Goal: Find specific page/section: Find specific page/section

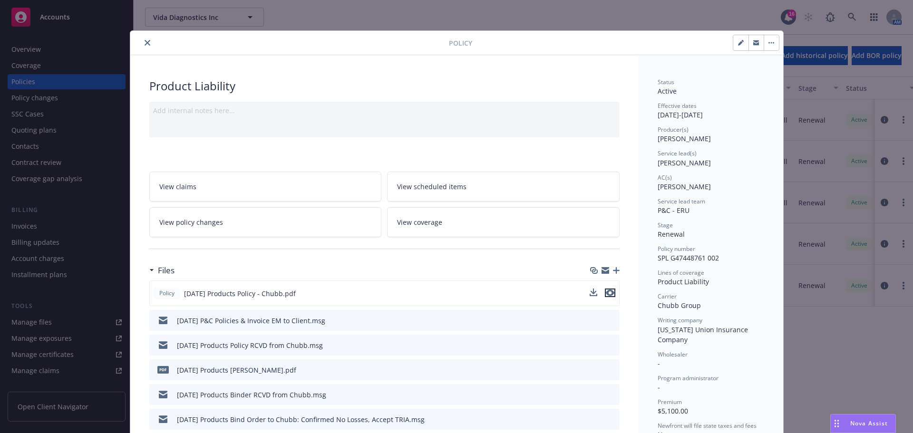
click at [606, 294] on icon "preview file" at bounding box center [610, 293] width 9 height 7
click at [145, 43] on icon "close" at bounding box center [148, 43] width 6 height 6
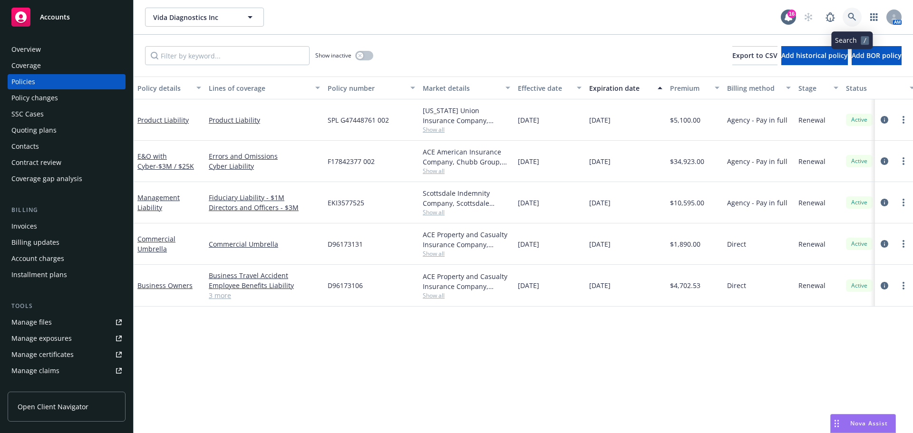
click at [843, 15] on link at bounding box center [852, 17] width 19 height 19
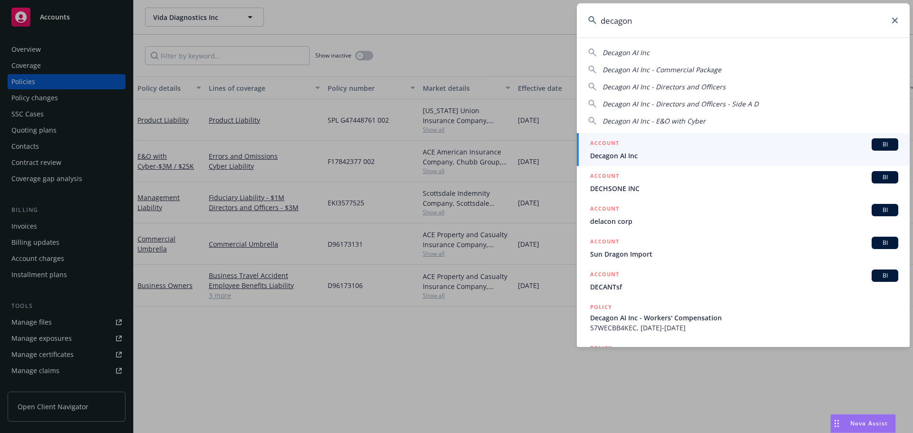
type input "decagon"
click at [723, 157] on span "Decagon AI Inc" at bounding box center [744, 156] width 308 height 10
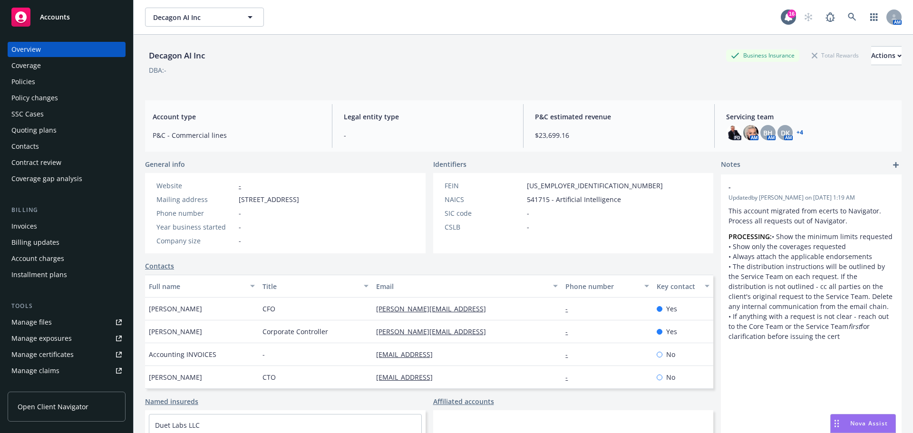
click at [52, 351] on div "Manage certificates" at bounding box center [42, 354] width 62 height 15
click at [66, 73] on div "Overview Coverage Policies Policy changes SSC Cases Quoting plans Contacts Cont…" at bounding box center [67, 114] width 118 height 145
click at [63, 79] on div "Policies" at bounding box center [66, 81] width 110 height 15
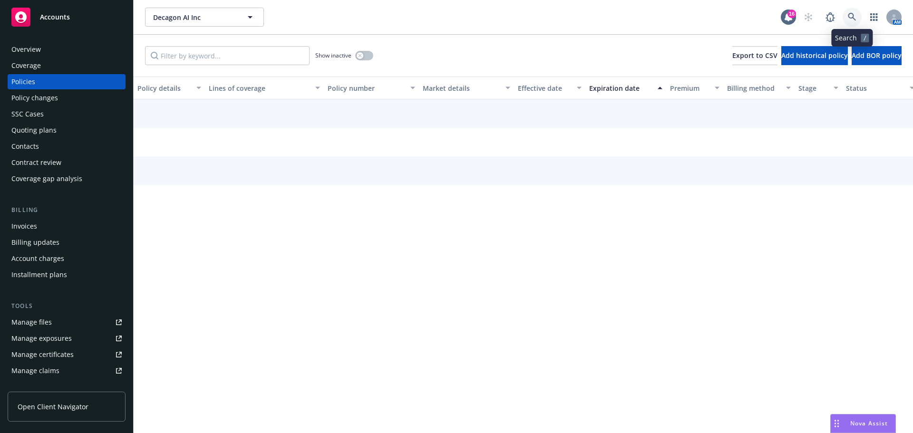
click at [854, 18] on icon at bounding box center [852, 17] width 9 height 9
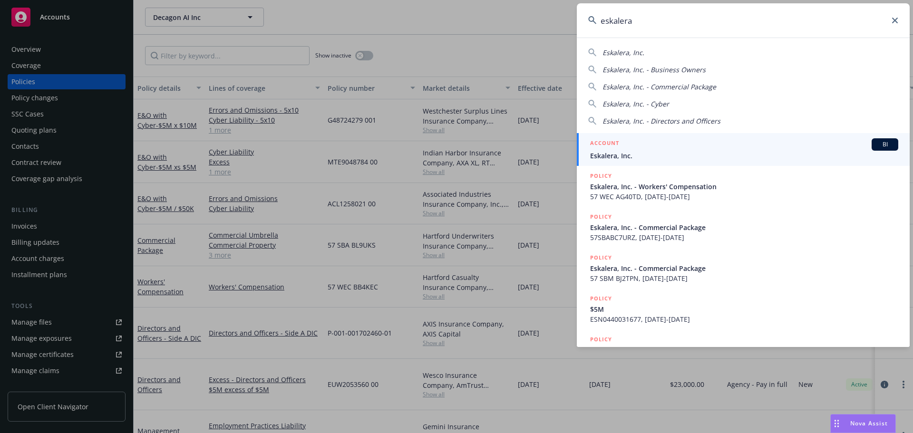
type input "eskalera"
click at [639, 152] on span "Eskalera, Inc." at bounding box center [744, 156] width 308 height 10
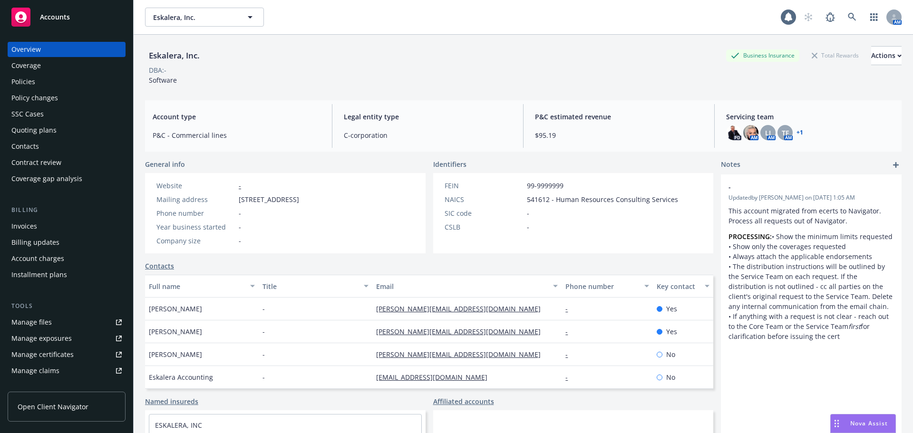
click at [75, 71] on div "Coverage" at bounding box center [66, 65] width 110 height 15
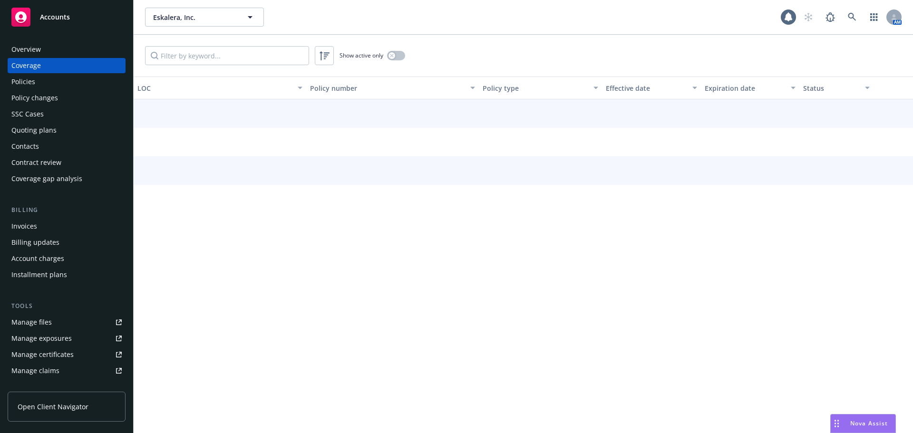
click at [63, 82] on div "Policies" at bounding box center [66, 81] width 110 height 15
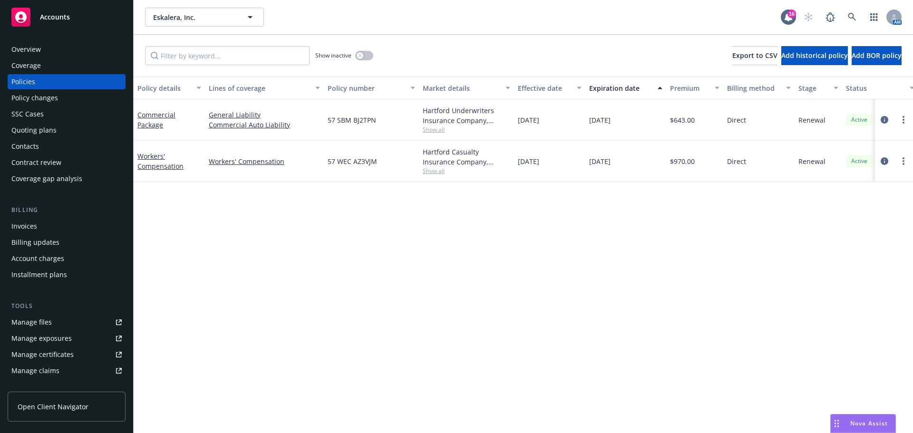
click at [45, 134] on div "Quoting plans" at bounding box center [33, 130] width 45 height 15
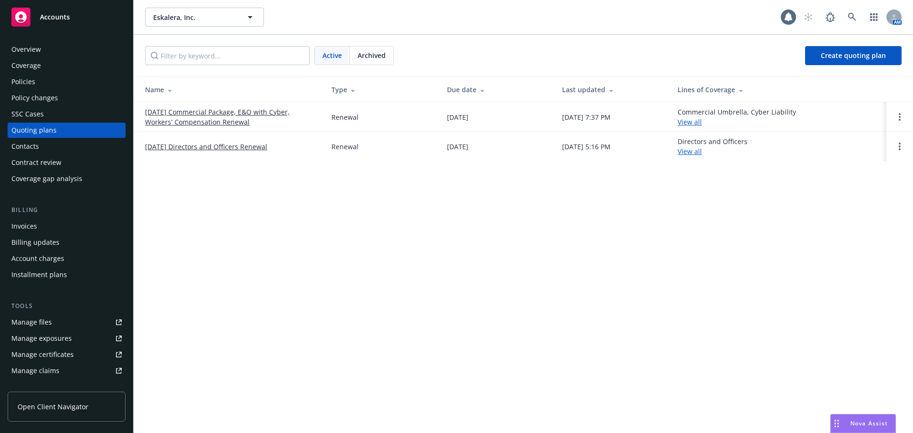
click at [269, 111] on link "[DATE] Commercial Package, E&O with Cyber, Workers' Compensation Renewal" at bounding box center [230, 117] width 171 height 20
